Goal: Contribute content: Add original content to the website for others to see

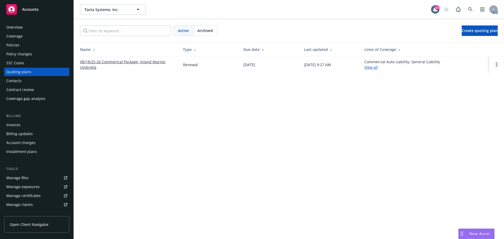
click at [496, 65] on circle "Open options" at bounding box center [496, 64] width 1 height 1
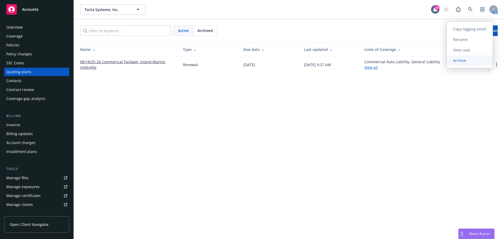
click at [469, 60] on span "Archive" at bounding box center [460, 60] width 26 height 5
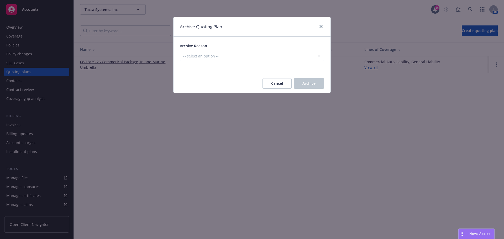
click at [242, 57] on select "-- select an option -- All policies in this renewal plan are auto-renewed Creat…" at bounding box center [252, 56] width 144 height 10
select select "ARCHIVED_RENEWAL_COMPLETED"
click at [180, 51] on select "-- select an option -- All policies in this renewal plan are auto-renewed Creat…" at bounding box center [252, 56] width 144 height 10
click at [315, 82] on button "Archive" at bounding box center [309, 83] width 30 height 10
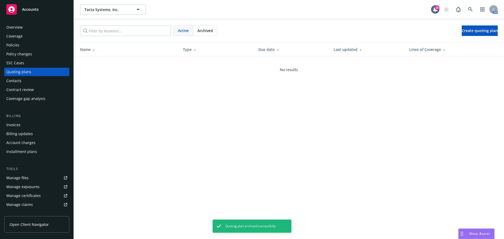
click at [21, 44] on div "Policies" at bounding box center [36, 45] width 61 height 8
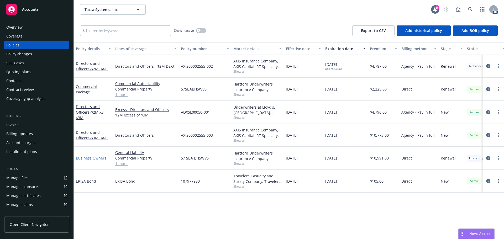
drag, startPoint x: 94, startPoint y: 158, endPoint x: 110, endPoint y: 156, distance: 16.4
click at [94, 157] on link "Business Owners" at bounding box center [91, 158] width 30 height 5
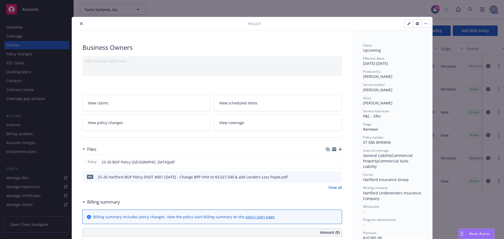
click at [340, 149] on icon "button" at bounding box center [340, 149] width 4 height 4
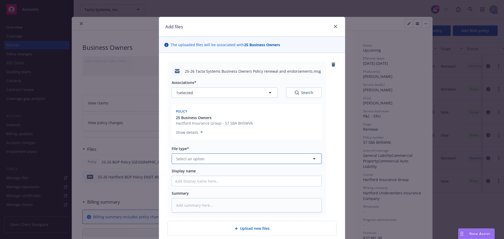
click at [189, 160] on span "Select an option" at bounding box center [190, 159] width 28 height 6
type input "POLI"
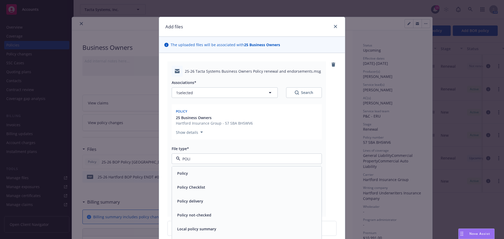
click at [177, 201] on span "Policy delivery" at bounding box center [190, 201] width 26 height 6
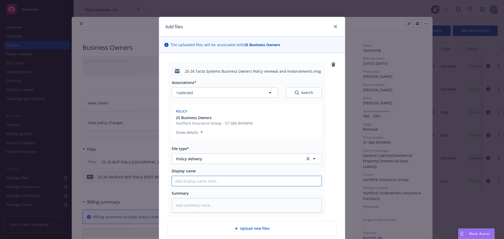
drag, startPoint x: 182, startPoint y: 181, endPoint x: 22, endPoint y: 95, distance: 182.1
click at [182, 181] on input "Display name" at bounding box center [247, 181] width 150 height 10
click at [184, 181] on input "Display name" at bounding box center [247, 181] width 150 height 10
type textarea "x"
type input "2"
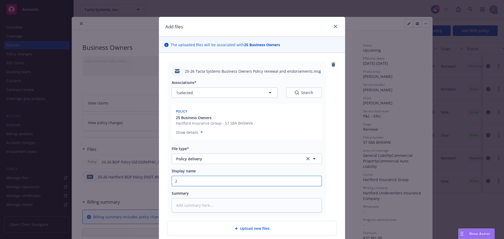
type textarea "x"
type input "25"
type textarea "x"
type input "25-"
type textarea "x"
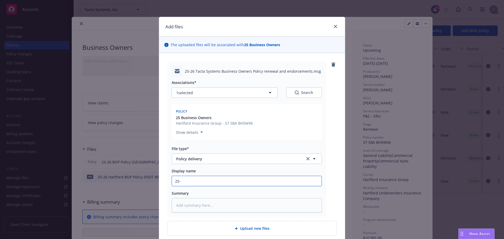
type input "25-2"
type textarea "x"
type input "25-26"
type textarea "x"
type input "25-26"
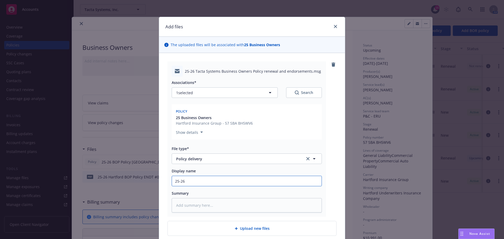
click at [185, 184] on input "25-26" at bounding box center [247, 181] width 150 height 10
type textarea "x"
type input "25-26 b"
type textarea "x"
type input "25-26 bo"
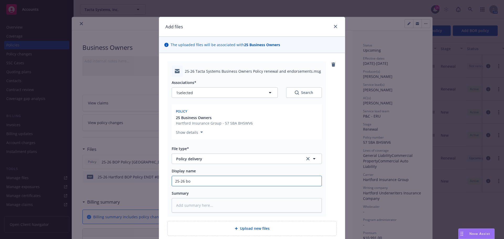
type textarea "x"
type input "25-26 bop"
type textarea "x"
type input "25-26 bop"
type textarea "x"
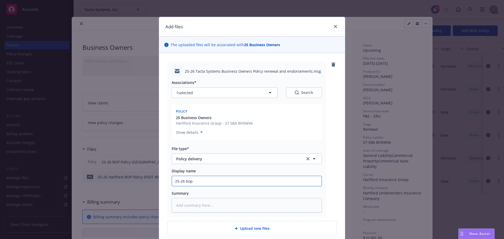
type input "25-26 bop p"
type textarea "x"
type input "25-26 bop pO"
type textarea "x"
type input "25-26 bop pOL"
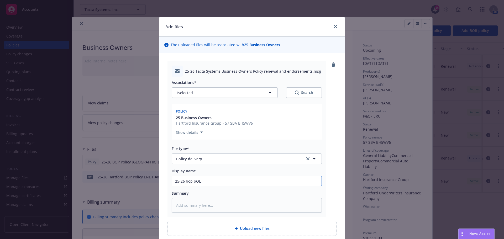
type textarea "x"
type input "25-26 bop pOLI"
type textarea "x"
type input "25-26 bop pOLIC"
type textarea "x"
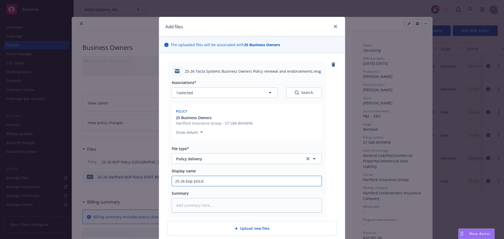
type input "25-26 bop pOLICY"
type textarea "x"
type input "25-26 bop pOLICY"
type textarea "x"
type input "25-26 bop pOLICY"
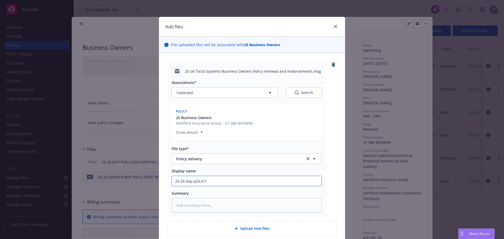
type textarea "x"
type input "25-26 bop pOLIC"
type textarea "x"
type input "25-26 bop pOLI"
type textarea "x"
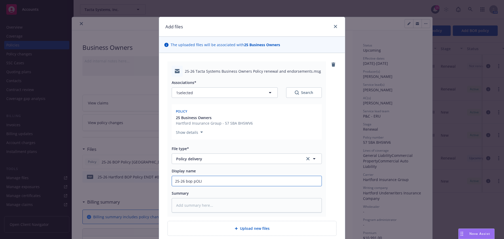
type input "25-26 bop pOL"
type textarea "x"
type input "25-26 bop pO"
type textarea "x"
type input "25-26 bop p"
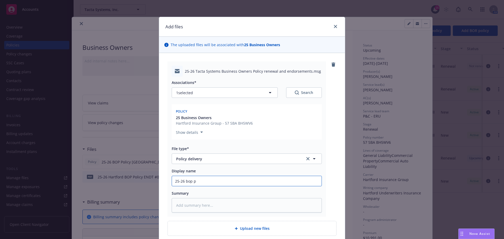
type textarea "x"
type input "25-26 bop"
type textarea "x"
type input "25-26 bop"
type textarea "x"
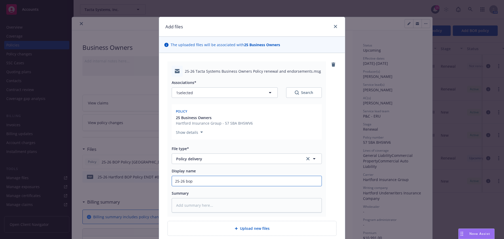
type input "25-26 bo"
type textarea "x"
type input "25-26 b"
type textarea "x"
type input "25-26"
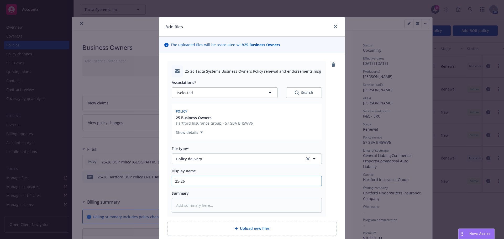
type textarea "x"
type input "25-26 B"
type textarea "x"
type input "25-26 BO"
type textarea "x"
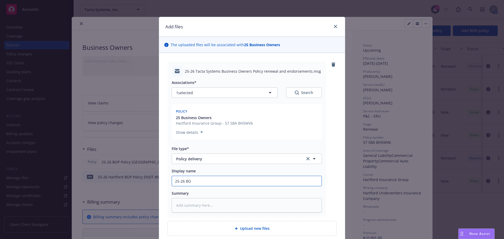
type input "25-26 BOP"
type textarea "x"
type input "25-26 BOP"
type textarea "x"
type input "25-26 BOP P"
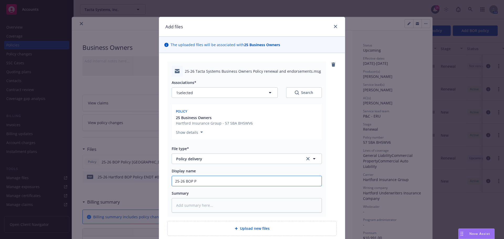
type textarea "x"
type input "25-26 BOP Po"
type textarea "x"
type input "25-26 BOP Poi"
type textarea "x"
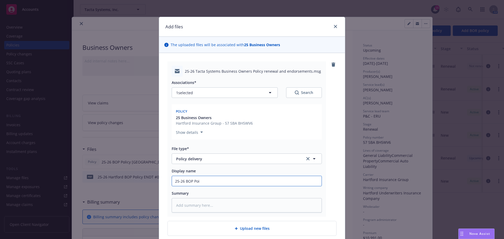
type input "25-26 BOP Po"
type textarea "x"
type input "25-26 BOP Pol"
type textarea "x"
type input "25-26 BOP Poli"
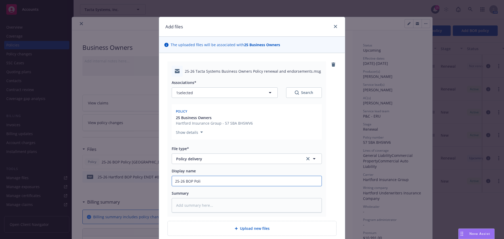
type textarea "x"
type input "25-26 BOP Polic"
type textarea "x"
type input "25-26 BOP Policy"
type textarea "x"
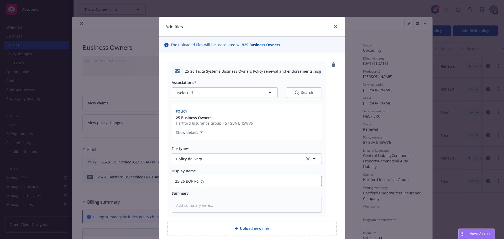
type input "25-26 BOP Policy"
type textarea "x"
type input "25-26 BOP Policy E"
type textarea "x"
type input "25-26 BOP Policy EM"
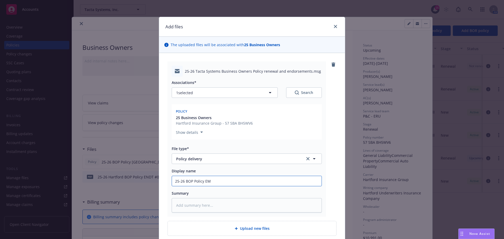
type textarea "x"
type input "25-26 BOP Policy EM"
type textarea "x"
type input "25-26 BOP Policy EM t"
type textarea "x"
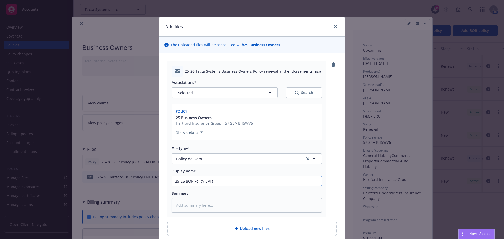
type input "25-26 BOP Policy EM to"
type textarea "x"
type input "25-26 BOP Policy EM to"
type textarea "x"
type input "25-26 BOP Policy EM to I"
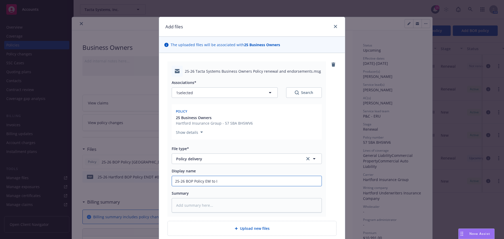
type textarea "x"
type input "25-26 BOP Policy EM to IN"
type textarea "x"
type input "25-26 BOP Policy EM to INS"
type textarea "x"
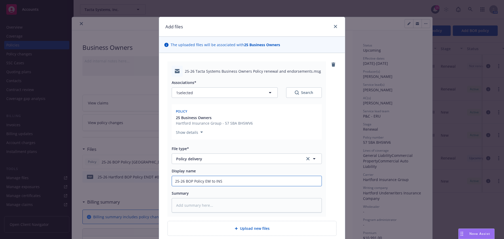
type input "25-26 BOP Policy EM to INSD"
click at [201, 181] on input "25-26 BOP Policy EM to INSD" at bounding box center [247, 181] width 150 height 10
type textarea "x"
type input "25-26 BOP Policy EM to INSD"
type textarea "x"
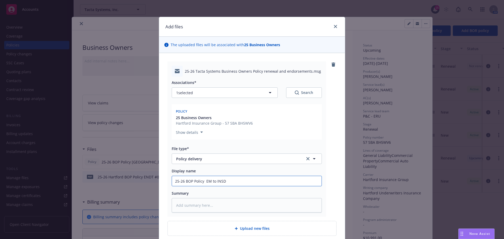
type input "25-26 BOP Policy & EM to INSD"
type textarea "x"
type input "25-26 BOP Policy & EM to INSD"
type textarea "x"
type input "25-26 BOP Policy & e EM to INSD"
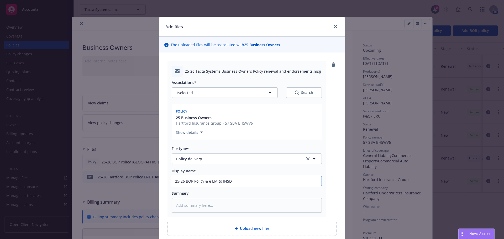
type textarea "x"
type input "25-26 BOP Policy & end EM to INSD"
type textarea "x"
type input "25-26 BOP Policy & endtr EM to INSD"
type textarea "x"
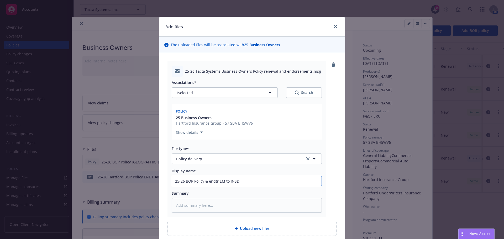
type input "25-26 BOP Policy & endt EM to INSD"
type textarea "x"
type input "25-26 BOP Policy & end EM to INSD"
type textarea "x"
type input "25-26 BOP Policy & en EM to INSD"
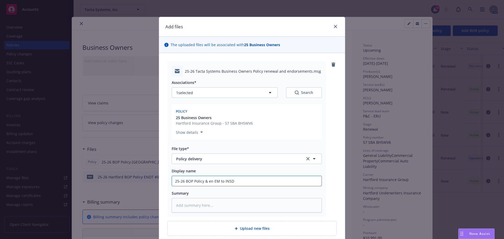
type textarea "x"
type input "25-26 BOP Policy & e EM to INSD"
type textarea "x"
type input "25-26 BOP Policy & EM to INSD"
type textarea "x"
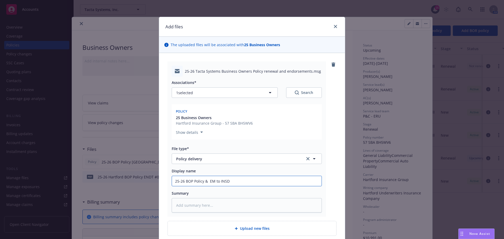
type input "25-26 BOP Policy & e EM to INSD"
type textarea "x"
type input "25-26 BOP Policy & end EM to INSD"
type textarea "x"
type input "25-26 BOP Policy & endo EM to INSD"
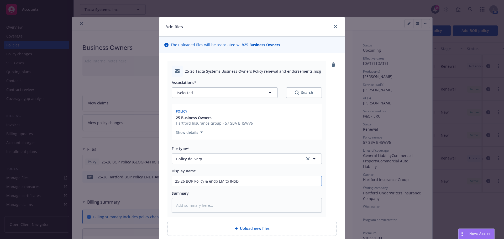
type textarea "x"
type input "25-26 BOP Policy & endor EM to INSD"
type textarea "x"
type input "25-26 BOP Policy & endors EM to INSD"
type textarea "x"
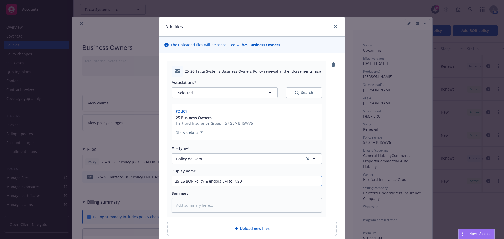
type input "25-26 BOP Policy & endorse EM to INSD"
type textarea "x"
type input "25-26 BOP Policy & endorsem EM to INSD"
type textarea "x"
type input "25-26 BOP Policy & endorseme EM to INSD"
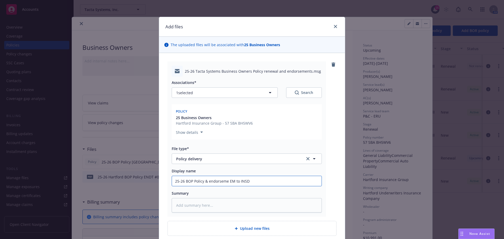
type textarea "x"
type input "25-26 BOP Policy & endorsemen EM to INSD"
type textarea "x"
type input "25-26 BOP Policy & endorsement EM to INSD"
click at [269, 92] on icon "button" at bounding box center [270, 92] width 6 height 6
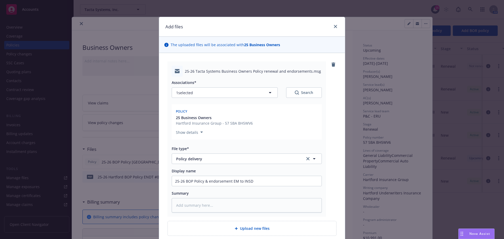
type textarea "x"
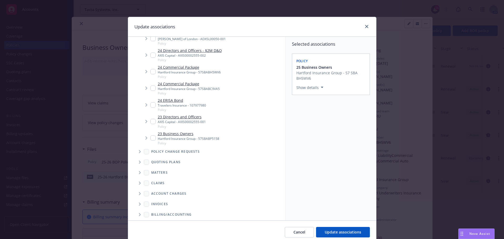
scroll to position [130, 0]
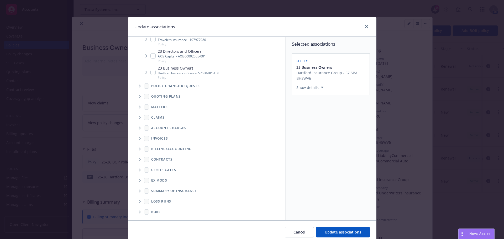
click at [139, 85] on icon "Tree Example" at bounding box center [140, 85] width 2 height 3
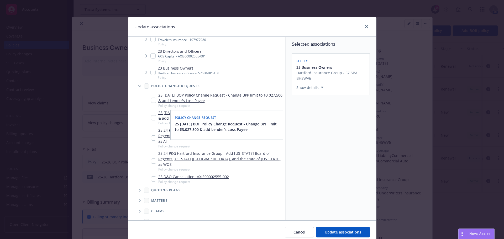
drag, startPoint x: 151, startPoint y: 99, endPoint x: 152, endPoint y: 112, distance: 13.1
click at [152, 99] on input "Tree Example" at bounding box center [153, 100] width 5 height 5
checkbox input "true"
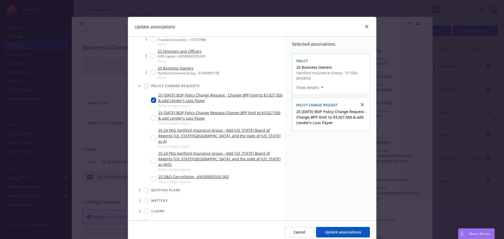
drag, startPoint x: 151, startPoint y: 116, endPoint x: 137, endPoint y: 131, distance: 20.8
click at [151, 116] on input "Tree Example" at bounding box center [153, 117] width 5 height 5
checkbox input "true"
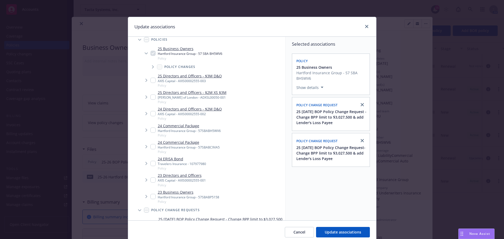
scroll to position [0, 0]
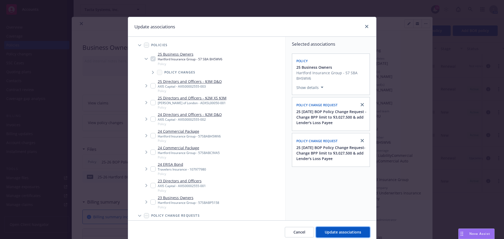
click at [334, 232] on span "Update associations" at bounding box center [343, 232] width 36 height 5
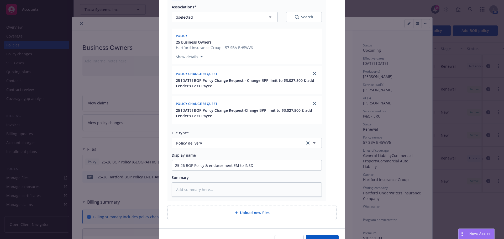
scroll to position [105, 0]
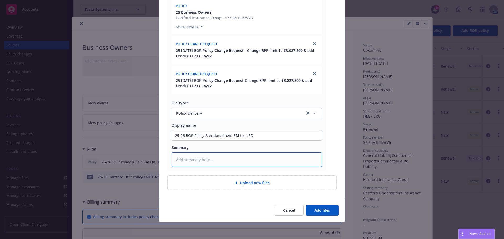
drag, startPoint x: 185, startPoint y: 156, endPoint x: 188, endPoint y: 156, distance: 2.6
click at [187, 156] on textarea at bounding box center [247, 159] width 150 height 14
type textarea "x"
type textarea "8"
type textarea "x"
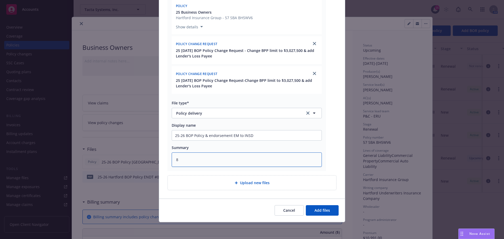
type textarea "8/"
type textarea "x"
type textarea "8/1"
type textarea "x"
type textarea "8/1/"
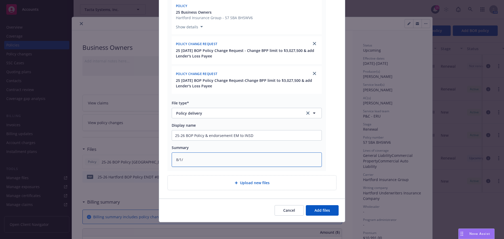
type textarea "x"
type textarea "8/1/2"
type textarea "x"
type textarea "[DATE]"
type textarea "x"
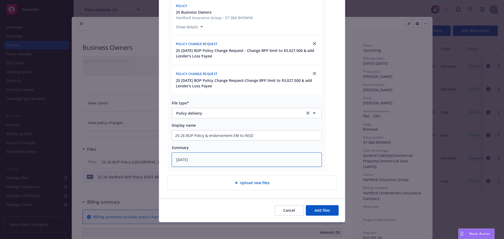
type textarea "8/1/202"
type textarea "x"
type textarea "[DATE]"
type textarea "x"
type textarea "[DATE]"
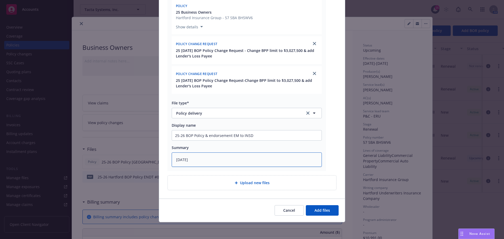
type textarea "x"
type textarea "[DATE] B"
type textarea "x"
type textarea "[DATE] BO"
type textarea "x"
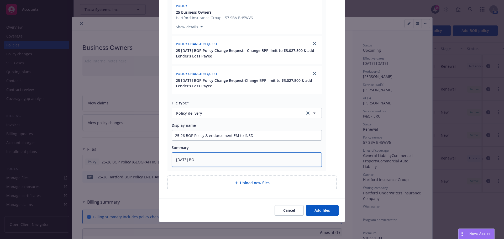
type textarea "[DATE] BOP"
type textarea "x"
type textarea "[DATE] BOP"
type textarea "x"
type textarea "[DATE] BOP E"
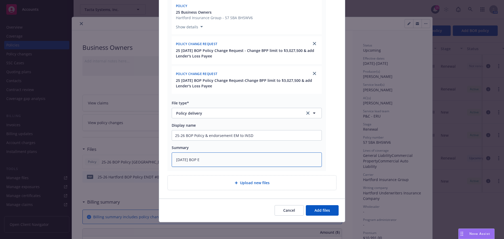
type textarea "x"
type textarea "[DATE] BOP En"
type textarea "x"
type textarea "[DATE] BOP End"
type textarea "x"
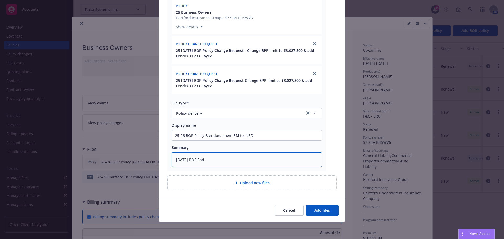
type textarea "[DATE] BOP Endt"
type textarea "x"
type textarea "[DATE] BOP Endt;"
type textarea "x"
type textarea "[DATE] BOP Endt;"
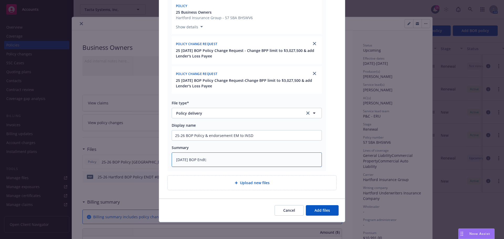
type textarea "x"
type textarea "[DATE] BOP Endt; 8"
type textarea "x"
type textarea "[DATE] BOP Endt; 8/"
type textarea "x"
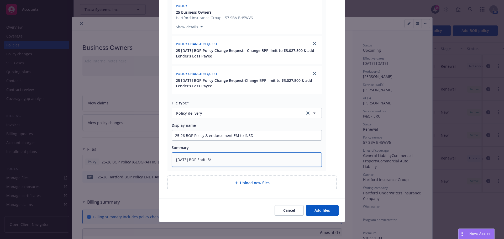
type textarea "[DATE] BOP Endt; 8/1"
type textarea "x"
type textarea "[DATE] BOP Endt; 8/18"
type textarea "x"
type textarea "[DATE] BOP Endt; 8/18/"
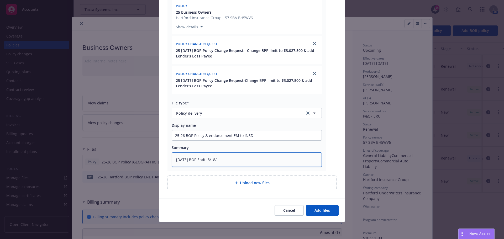
type textarea "x"
type textarea "[DATE] BOP Endt; 8/18/2"
type textarea "x"
click at [323, 211] on span "Add files" at bounding box center [321, 210] width 15 height 5
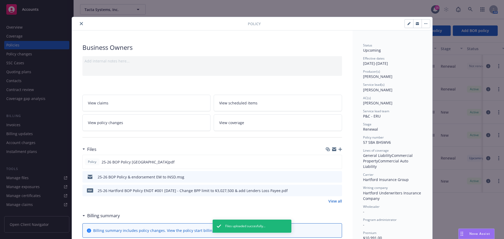
click at [80, 23] on icon "close" at bounding box center [81, 23] width 3 height 3
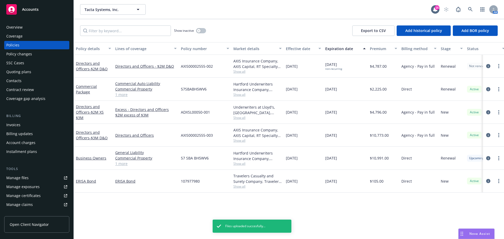
click at [26, 54] on div "Policy changes" at bounding box center [19, 54] width 26 height 8
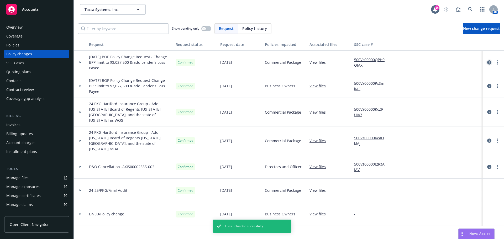
click at [487, 63] on icon "circleInformation" at bounding box center [489, 62] width 4 height 4
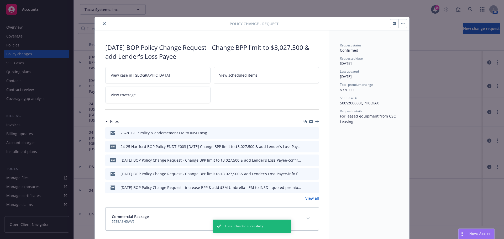
scroll to position [3, 0]
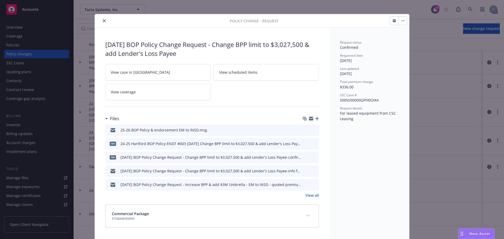
click at [103, 20] on icon "close" at bounding box center [104, 20] width 3 height 3
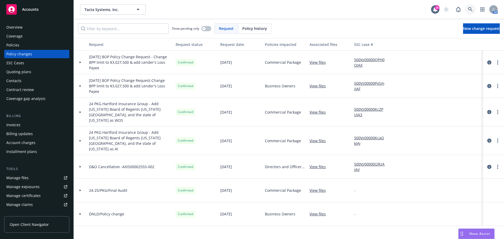
click at [471, 11] on icon at bounding box center [470, 9] width 5 height 5
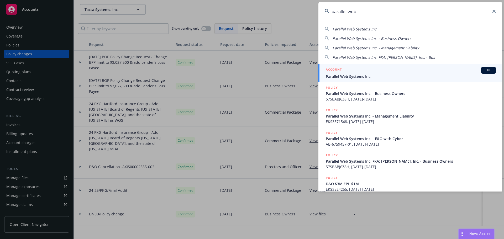
click at [356, 74] on span "Parallel Web Systems Inc." at bounding box center [411, 77] width 170 height 6
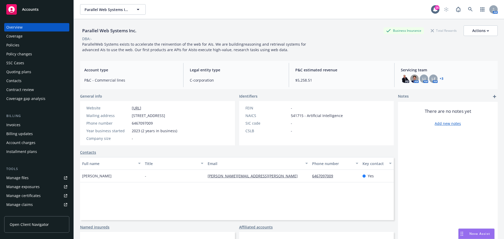
click at [17, 46] on div "Policies" at bounding box center [12, 45] width 13 height 8
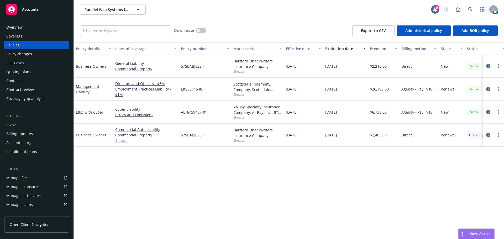
click at [19, 73] on div "Quoting plans" at bounding box center [18, 72] width 25 height 8
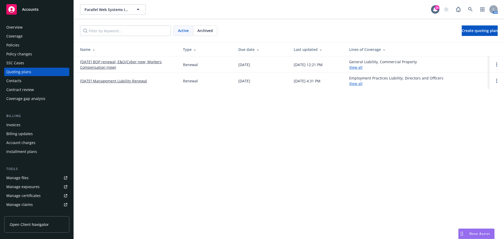
click at [101, 66] on link "[DATE] BOP renewal; E&O/Cyber new; Workers Compensation (new)" at bounding box center [127, 64] width 94 height 11
